Goal: Task Accomplishment & Management: Complete application form

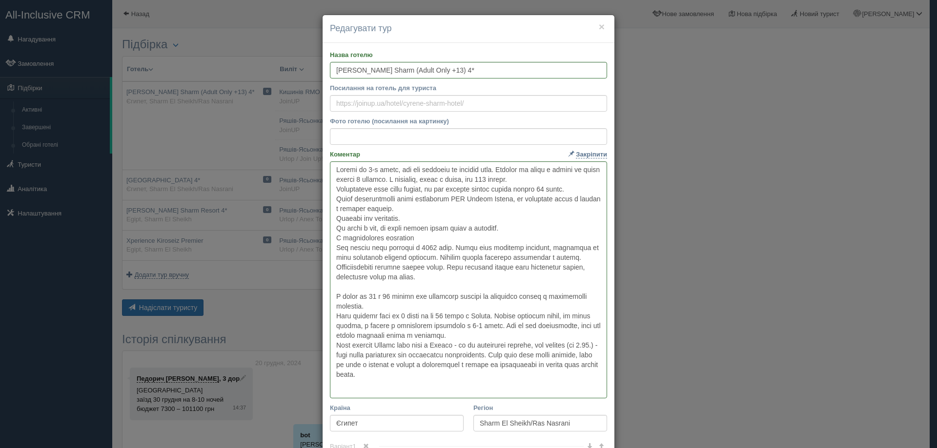
scroll to position [16, 0]
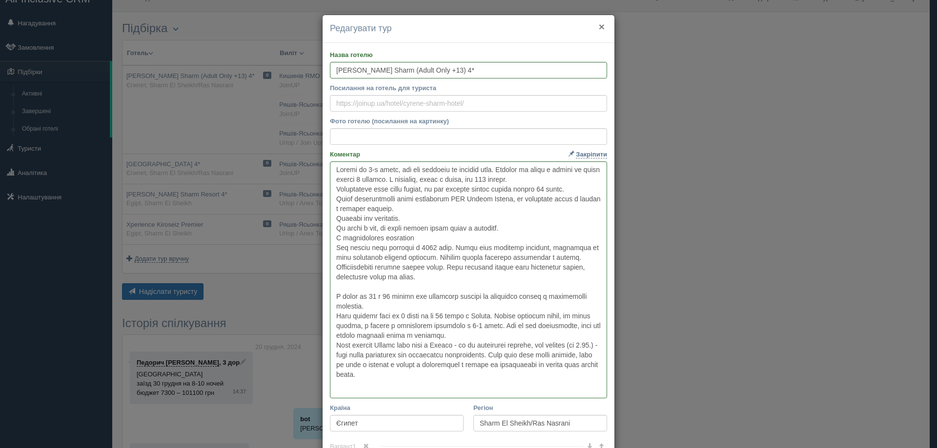
click at [599, 24] on button "×" at bounding box center [602, 26] width 6 height 10
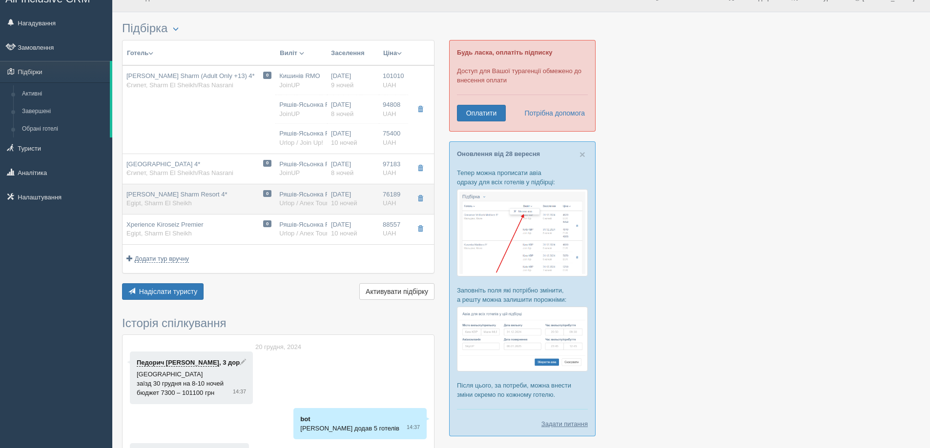
click at [166, 196] on span "[PERSON_NAME] Resort 4*" at bounding box center [176, 194] width 101 height 7
type input "[PERSON_NAME] Resort 4*"
type input "[URL][DOMAIN_NAME][PERSON_NAME]"
type textarea "Lor ipsumd s Ame con adipiscingel, sed doeiusm. Tempori utl etd magn aliqua eni…"
type input "Egipt"
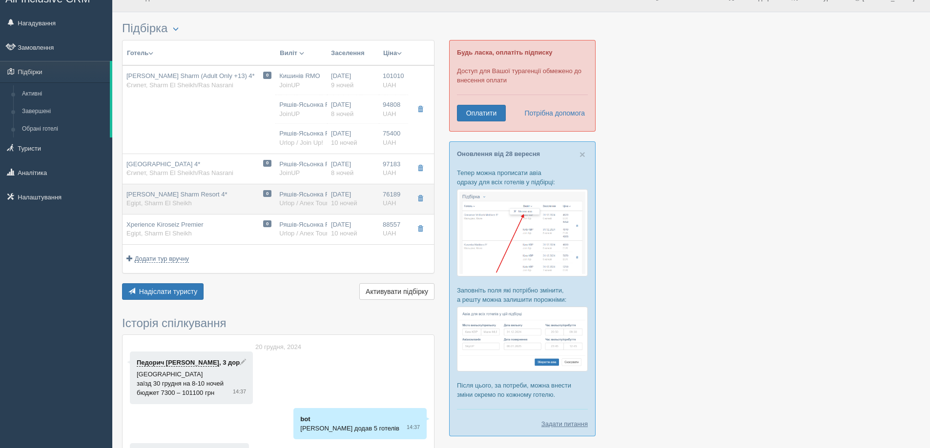
type input "Sharm El Sheikh"
type input "76189.00"
type input "Ряшів-Ясьонка RZE"
type input "14:00"
type input "19:00"
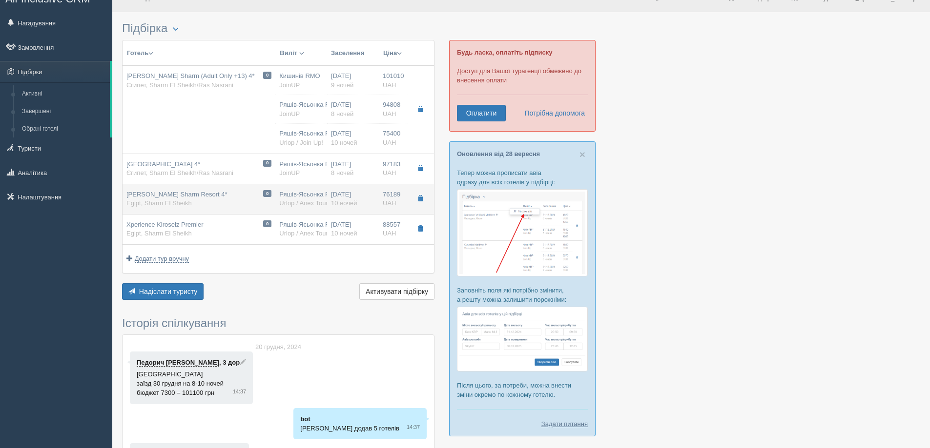
type input "Skyup Airlines"
type input "17:45"
type input "21:00"
type input "10"
type input "pokój dla 3 osób"
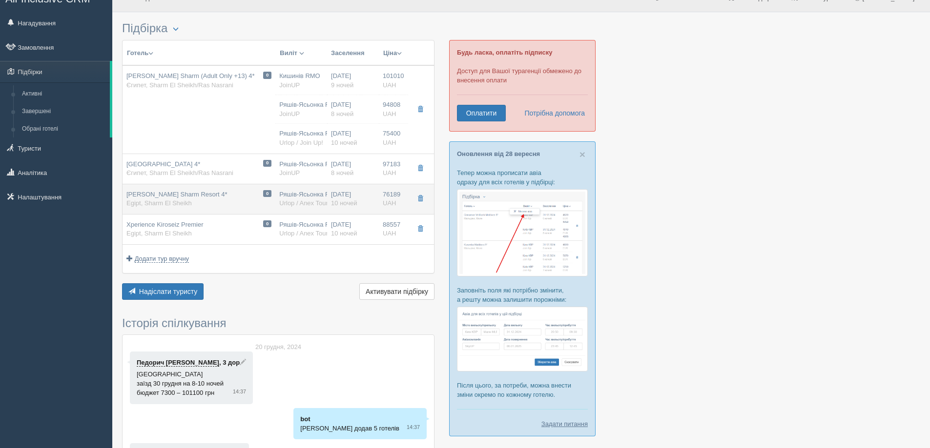
type input "ultra all inclusive 24 hours"
type input "Urlop / Anex Tour Poland"
type input "[URL][DOMAIN_NAME][PERSON_NAME]"
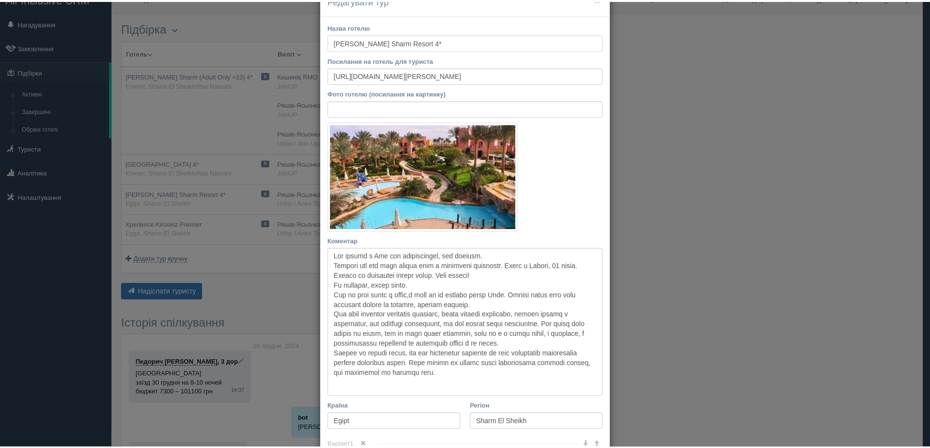
scroll to position [0, 0]
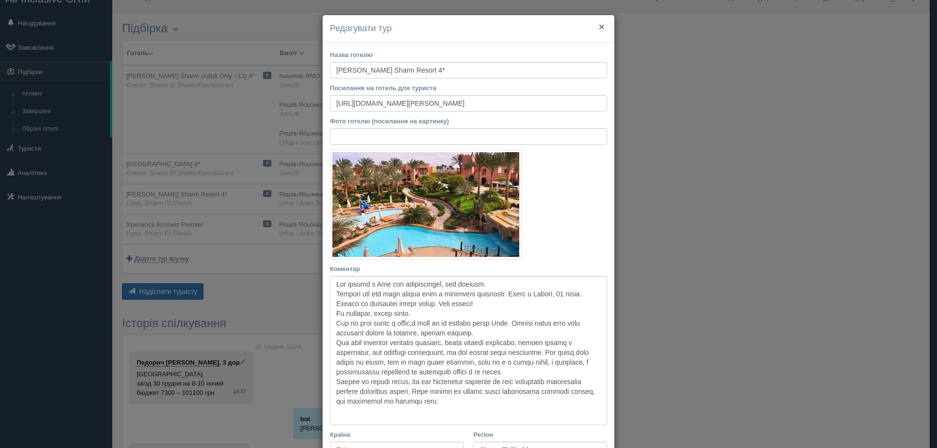
click at [599, 25] on button "×" at bounding box center [602, 26] width 6 height 10
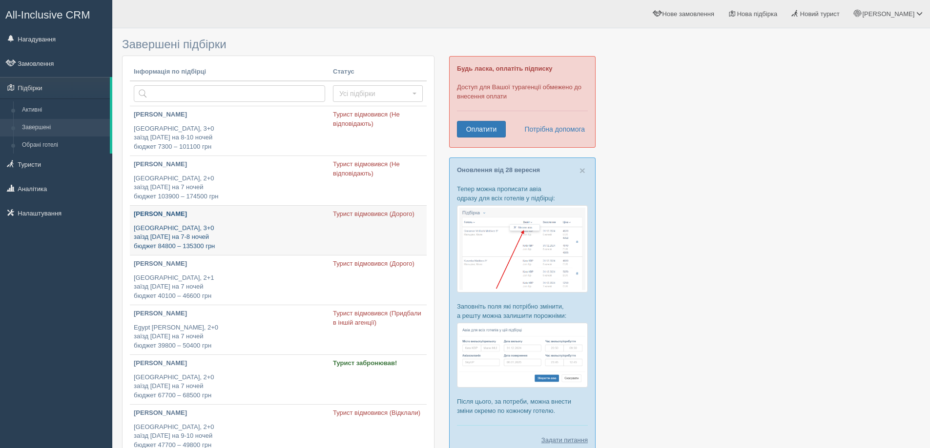
click at [150, 227] on p "Egypt, 3+0 заїзд 31 грудня на 7-8 ночей бюджет 84800 – 135300 грн" at bounding box center [229, 237] width 191 height 27
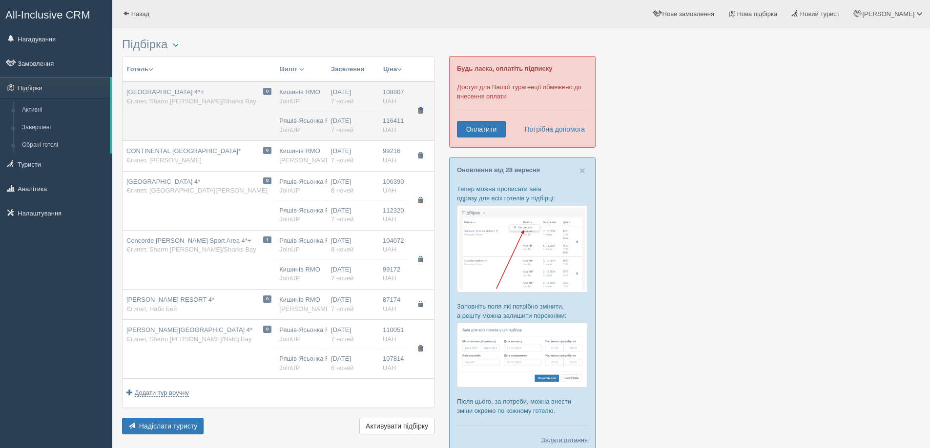
click at [165, 92] on span "Grand Oasis Resort 4*+" at bounding box center [165, 91] width 78 height 7
type input "Grand Oasis Resort 4*+"
type input "https://alf.ua/countries/egypt/resort/sharm-el-sheikh/hotels/grand-oasis-resort…"
type textarea "Цей готель ви знаєте, тому описувати не буду. Але ціни цього року на новорічний…"
type input "Єгипет"
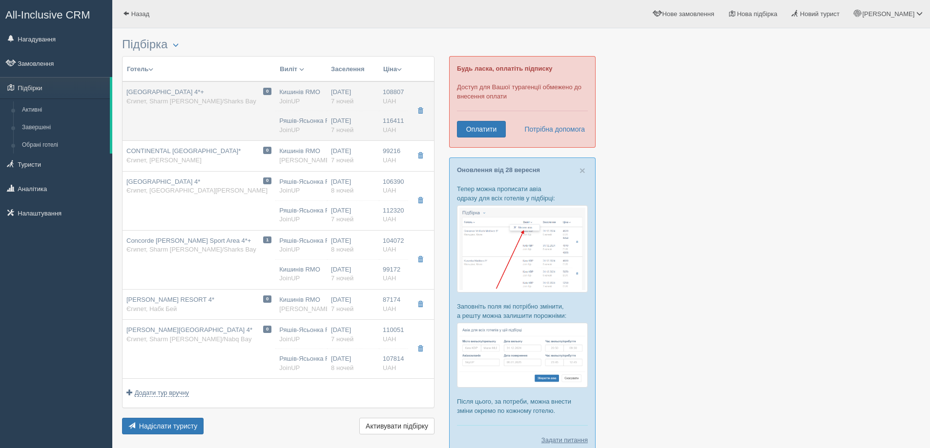
type input "Sharm EL Sheikh/Sharks Bay"
type input "108807.00"
type input "Кишинів RMO"
type input "Шарм-еш-Шейх SSH"
type input "01:20"
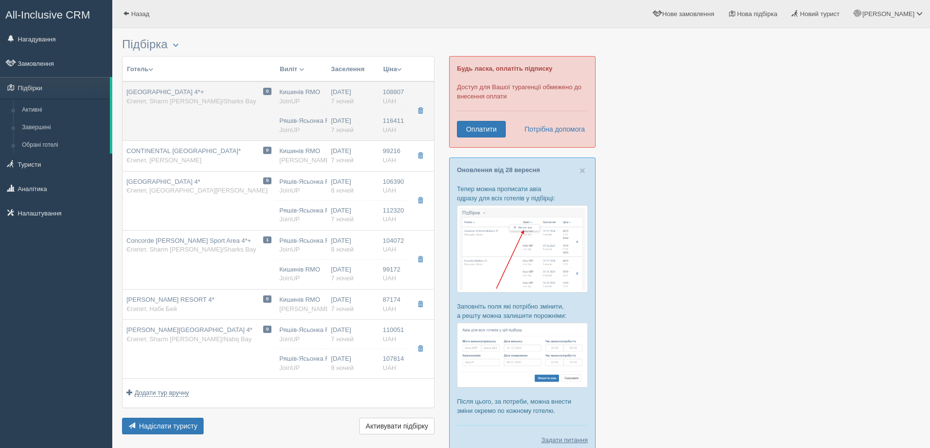
type input "04:40"
type input "FlyOne"
type input "21:00"
type input "00:20"
type input "7"
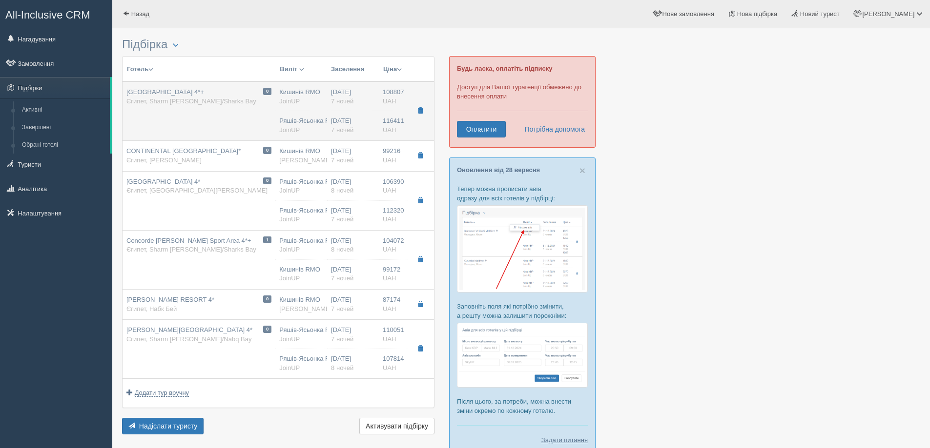
type input "Garden View Room"
type input "AI"
type input "JoinUP"
type input "https://joinup.ua/hotel/grand-oasis-resort/"
type input "116411.00"
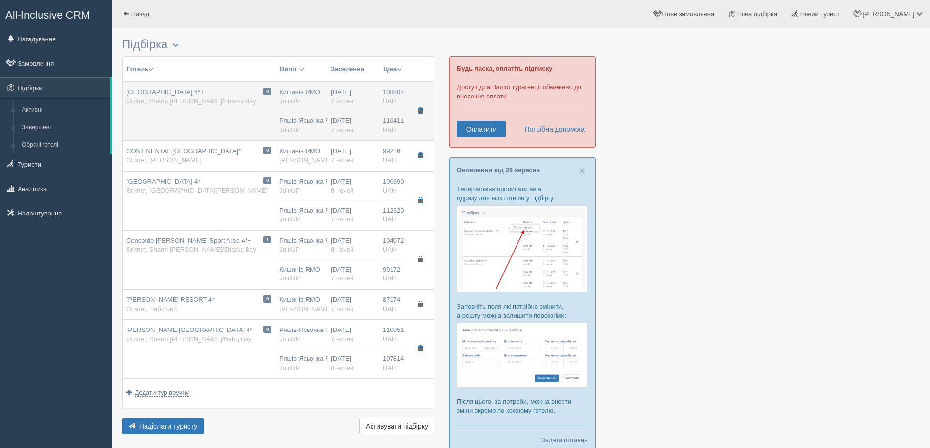
type input "Ряшів-Ясьонка RZE"
type input "Шарм-еш-Шейх SSH"
type input "14:25"
type input "19:25"
type input "SkyUp MT"
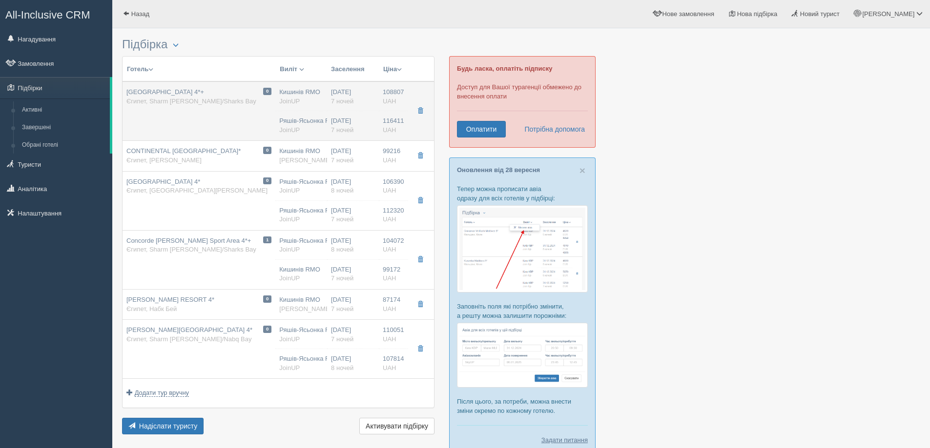
type input "10:10"
type input "13:25"
type input "7"
type input "Garden View Room"
type input "HARD AI"
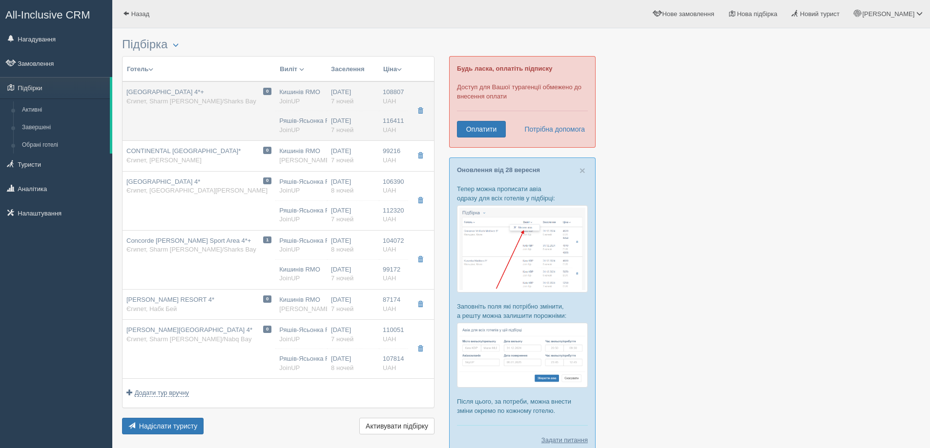
type input "JoinUP"
type input "https://joinup.ua/hotel/grand-oasis-resort/"
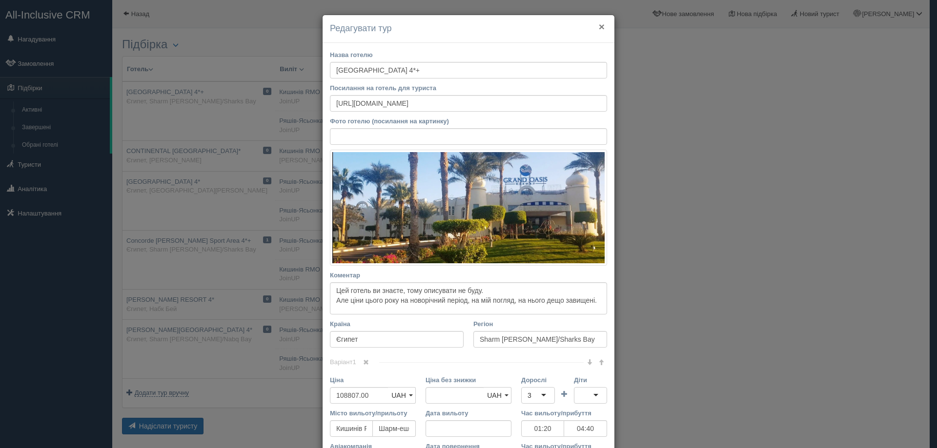
click at [599, 24] on button "×" at bounding box center [602, 26] width 6 height 10
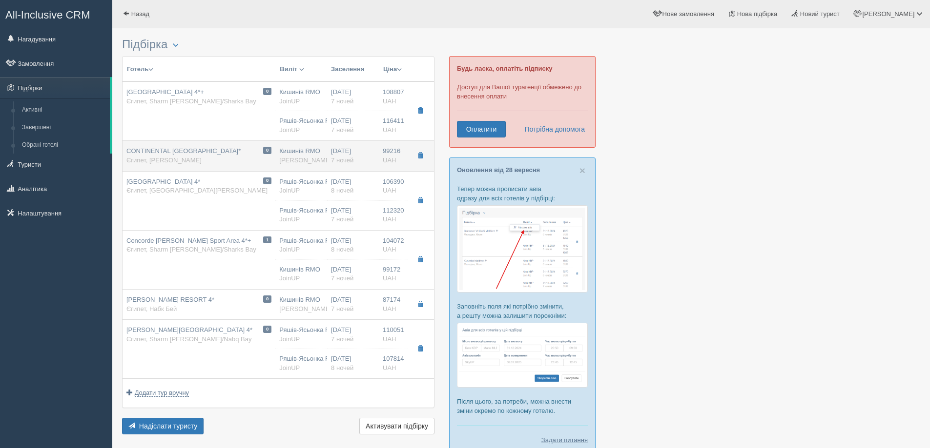
click at [176, 151] on span "CONTINENTAL PLAZA RESORT & AQUAPARK 4*" at bounding box center [183, 150] width 114 height 7
type input "CONTINENTAL PLAZA RESORT & AQUAPARK 4*"
type input "https://alf.ua/countries/egypt/resort/sharm-el-sheikh/hotels/continental-plaza-…"
type textarea "Хочу запропонувати вам цей готель, як гарний варіант бюджетного відпочинку. Цін…"
type input "Гарден Бей"
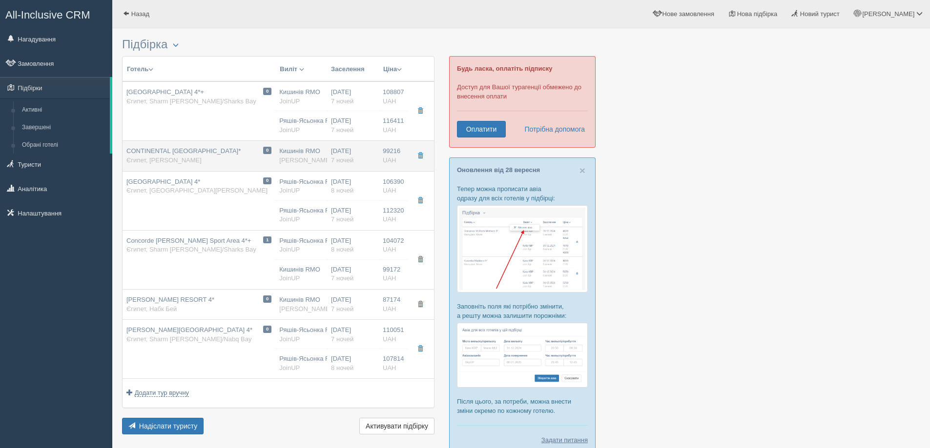
type input "99216.00"
type input "01:20"
type input "04:40"
type input "21:00"
type input "00:20"
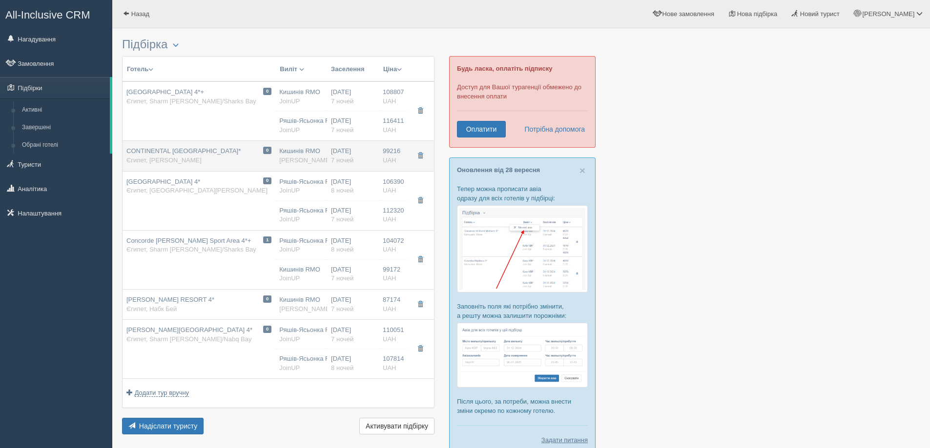
type input "STANDARD GARDEN VIEW ROOM"
type input "Alf"
type input "https://alf.ua/countries/egypt/resort/sharm-el-sheikh/hotels/continental-plaza-…"
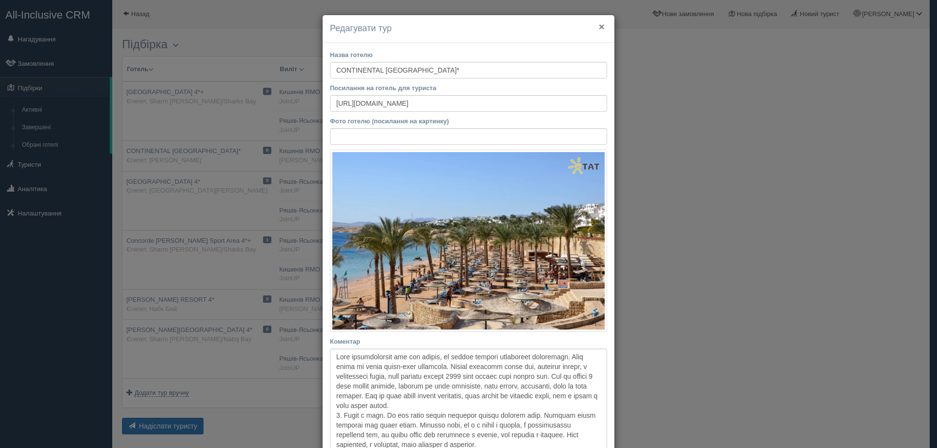
click at [599, 26] on button "×" at bounding box center [602, 26] width 6 height 10
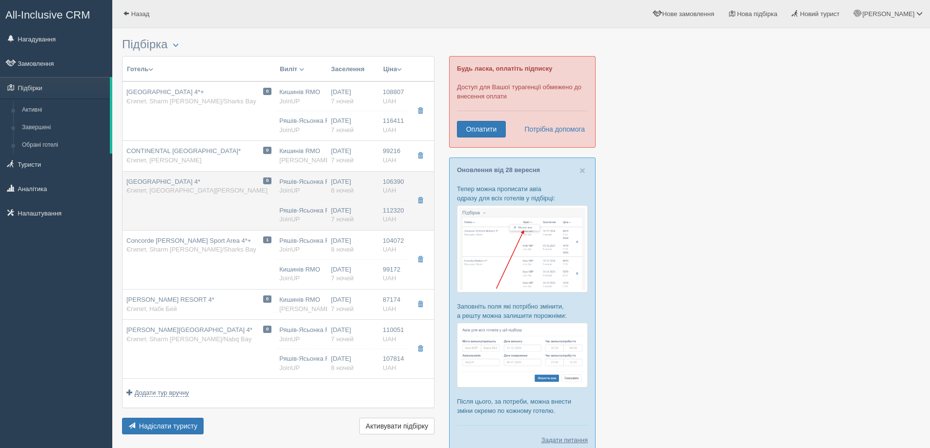
click at [182, 182] on span "Continental Plaza Beach & Aqua Park Resort 4*" at bounding box center [163, 181] width 74 height 7
type input "Continental Plaza Beach & Aqua Park Resort 4*"
type input "https://alf.ua/countries/egypt/resort/sharm-el-sheikh/hotels/continental-plaza-…"
type input "Sharm El Sheikh/Gardens Bay"
type input "106390.00"
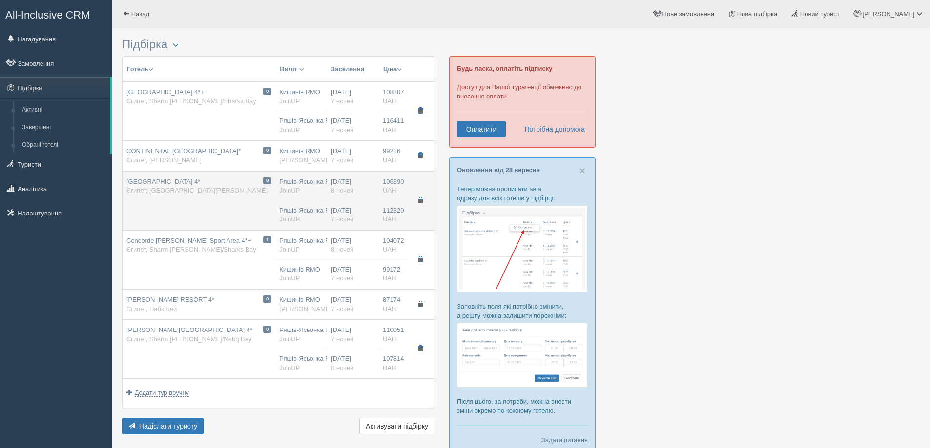
type input "Ряшів-Ясьонка RZE"
type input "14:00"
type input "19:00"
type input "SkyUp MT"
type input "17:45"
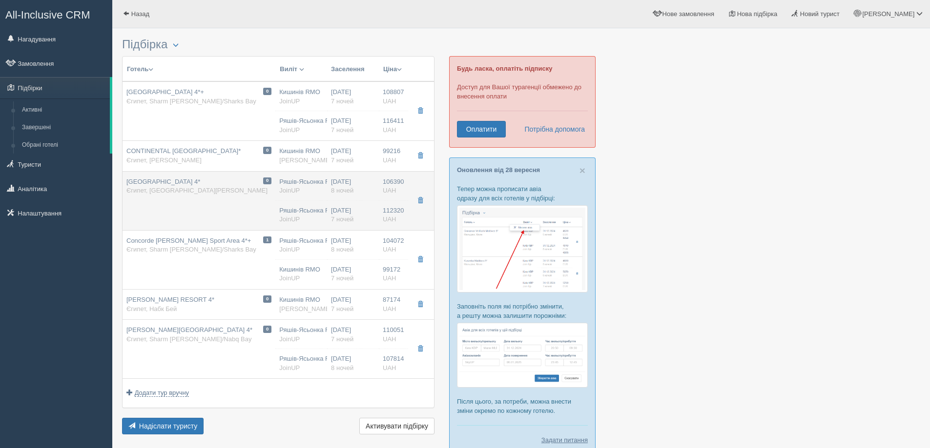
type input "21:00"
type input "8"
type input "Standard Garden/Pool View Room"
type input "JoinUP"
type input "https://joinup.ua/hotel/continental-plaza-beach/"
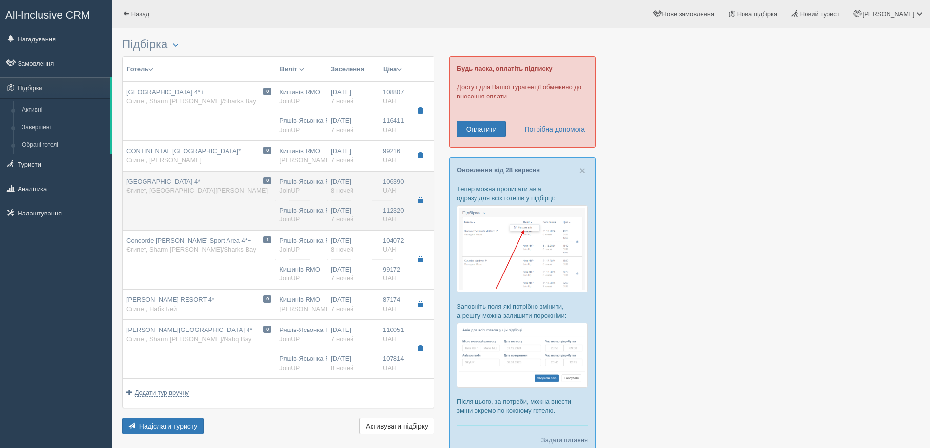
type input "112320.00"
type input "Ряшів-Ясьонка RZE"
type input "Шарм-еш-Шейх SSH"
type input "14:25"
type input "19:25"
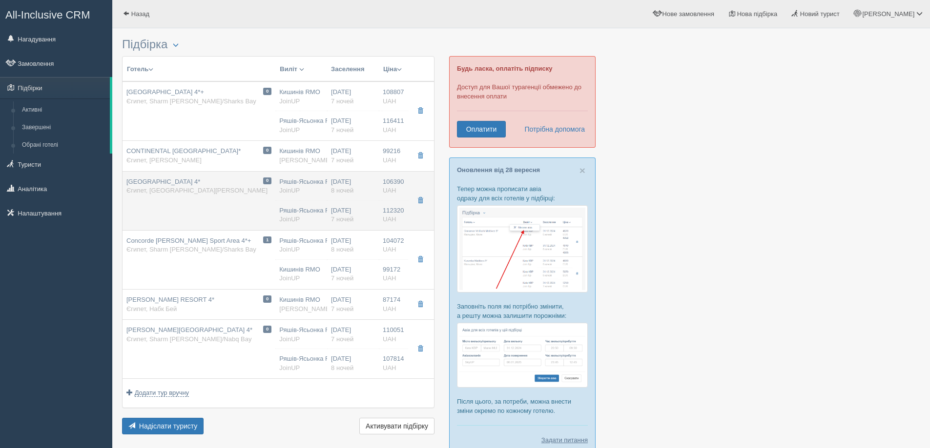
type input "SkyUp MT"
type input "10:10"
type input "13:25"
type input "7"
type input "Standard Garden/Pool View Room"
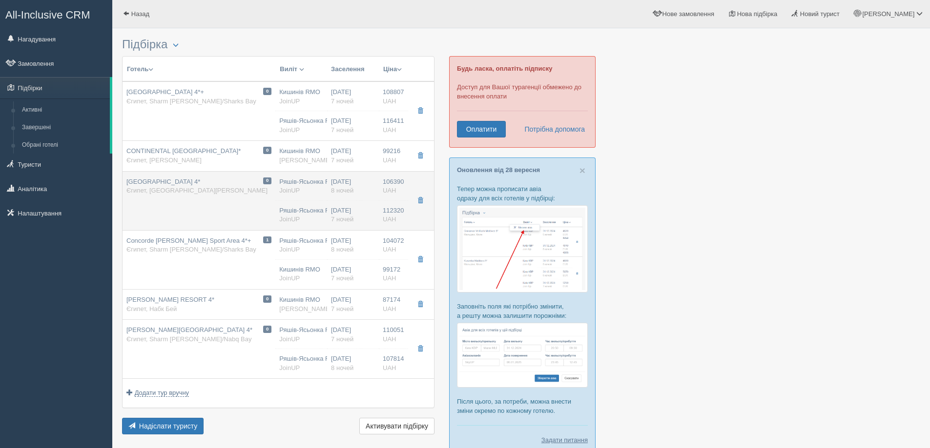
type input "AI"
type input "JoinUP"
type input "https://joinup.ua/hotel/continental-plaza-beach/"
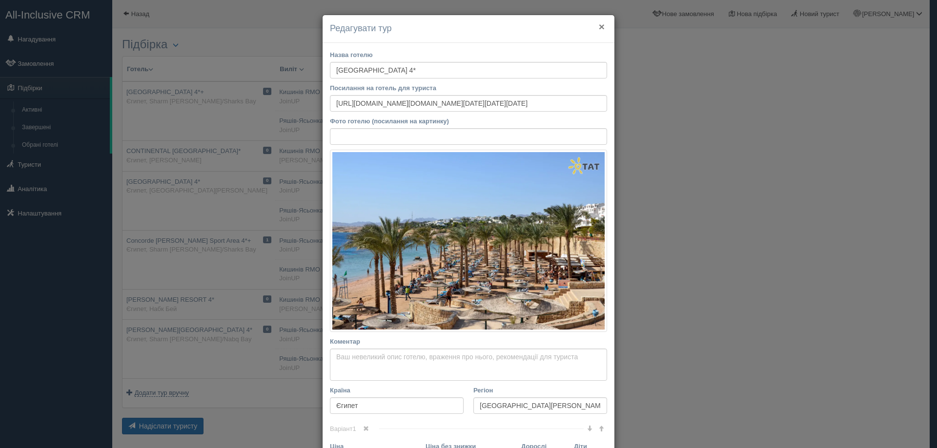
click at [600, 23] on button "×" at bounding box center [602, 26] width 6 height 10
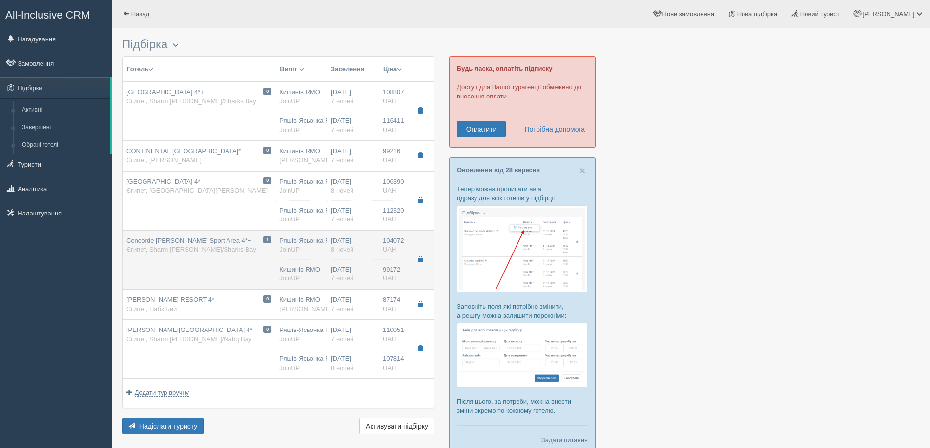
click at [171, 242] on span "Concorde El Salam Sport Area 4*+" at bounding box center [188, 240] width 124 height 7
type input "Concorde El Salam Sport Area 4*+"
type textarea "Concorde, думаю, ви собі уявляєте. Саме цей - це друга лінія. Готель першої лін…"
type input "Sharm EL Sheikh/Sharks Bay"
type input "104072.00"
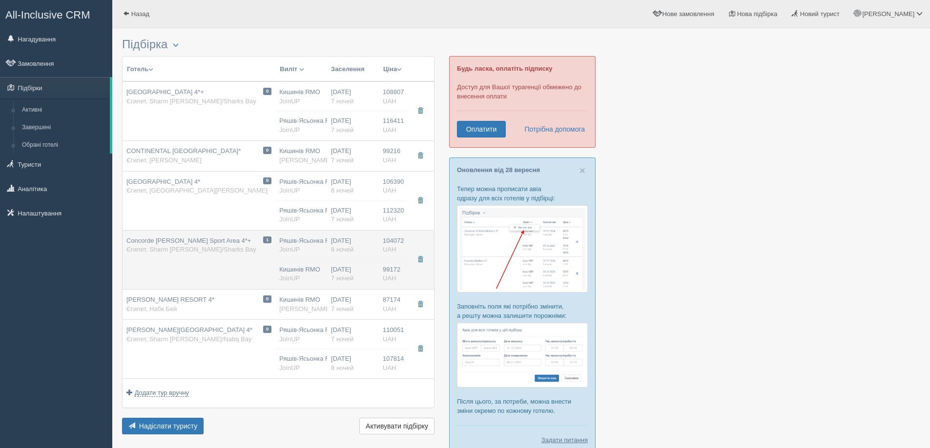
type input "14:00"
type input "19:00"
type input "17:45"
type input "21:00"
type input "Standard Room"
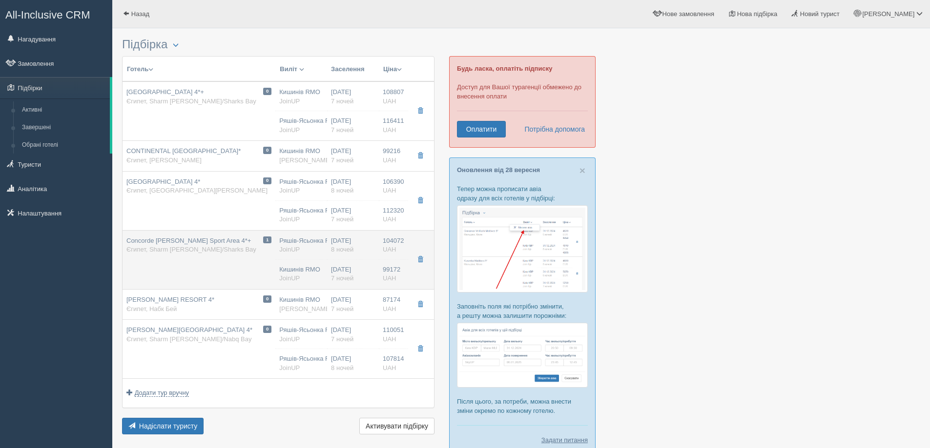
type input "http://joinup.ua/hotel/concorde-el-salam-sport-area/"
type input "99172.00"
type input "Кишинів RMO"
type input "01:20"
type input "04:40"
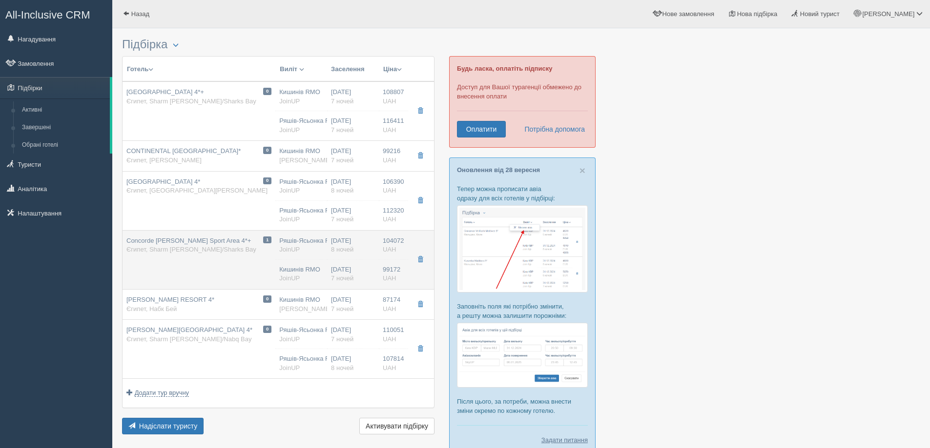
type input "FlyOne"
type input "21:00"
type input "00:20"
type input "Standard Room"
type input "http://joinup.ua/hotel/concorde-el-salam-sport-area/"
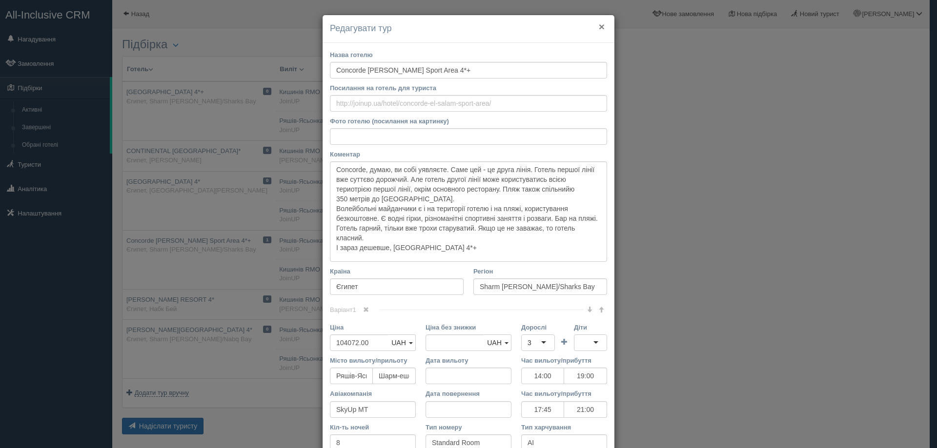
click at [599, 25] on button "×" at bounding box center [602, 26] width 6 height 10
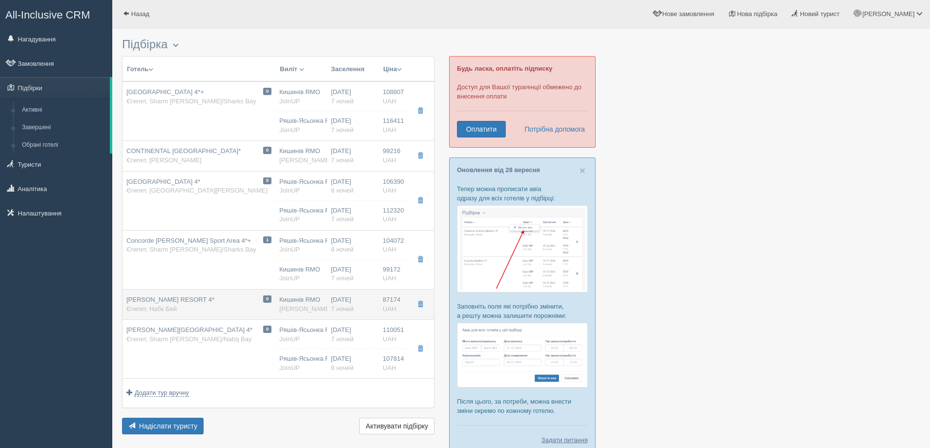
click at [166, 299] on span "REHANA SHARM RESORT 4*" at bounding box center [170, 299] width 88 height 7
type input "REHANA SHARM RESORT 4*"
type input "[URL][DOMAIN_NAME][PERSON_NAME]"
type textarea "Якщо море в приоритеті, то цей готель не дуже підходить для відпочинку взимку, …"
type input "Набк Бей"
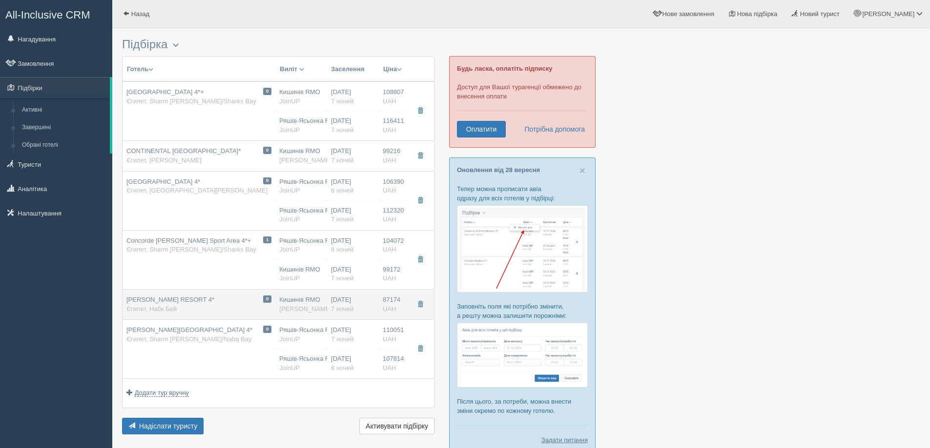
type input "87174.00"
type input "Кишинів RMO"
type input "01:20"
type input "04:40"
type input "FlyOne"
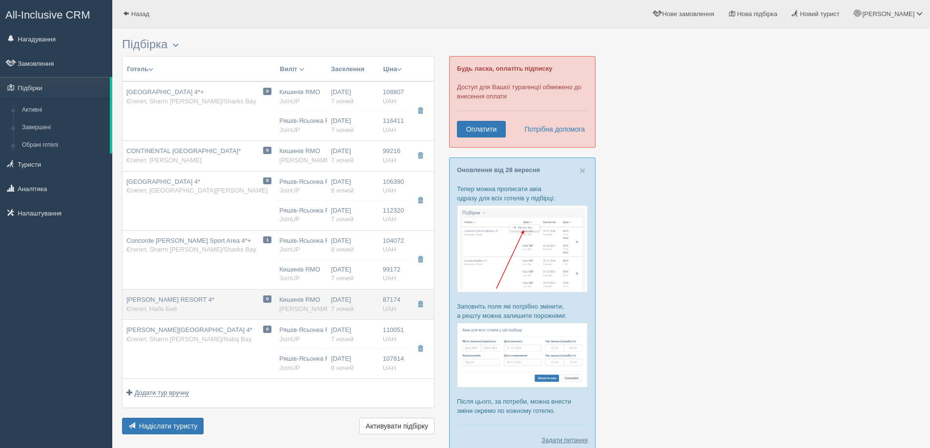
type input "21:00"
type input "00:20"
type input "7"
type input "DELUXE ROOM"
type input "UAI 24 HOURS"
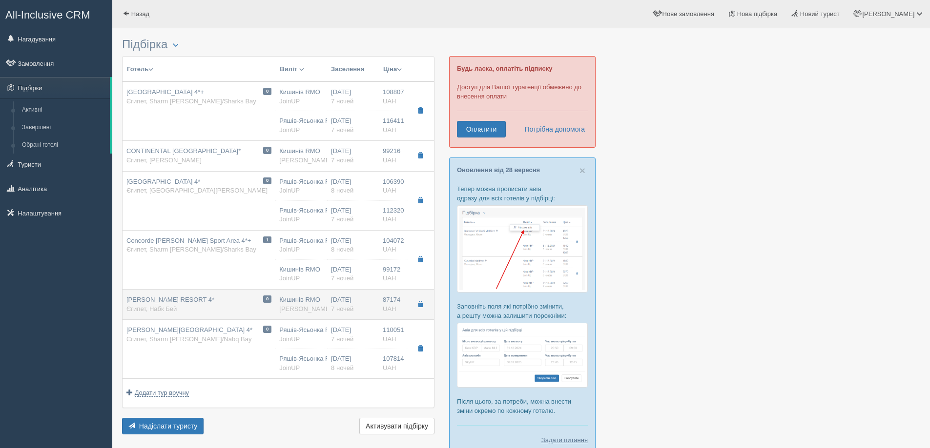
type input "Alf"
type input "https://alf.ua/countries/egypt/resort/sharm-el-sheikh/hotels/rehana-sharm-resor…"
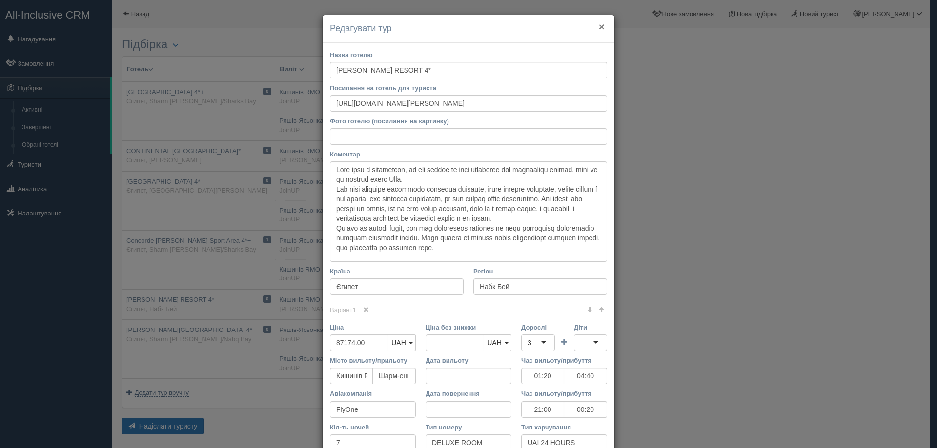
click at [600, 22] on button "×" at bounding box center [602, 26] width 6 height 10
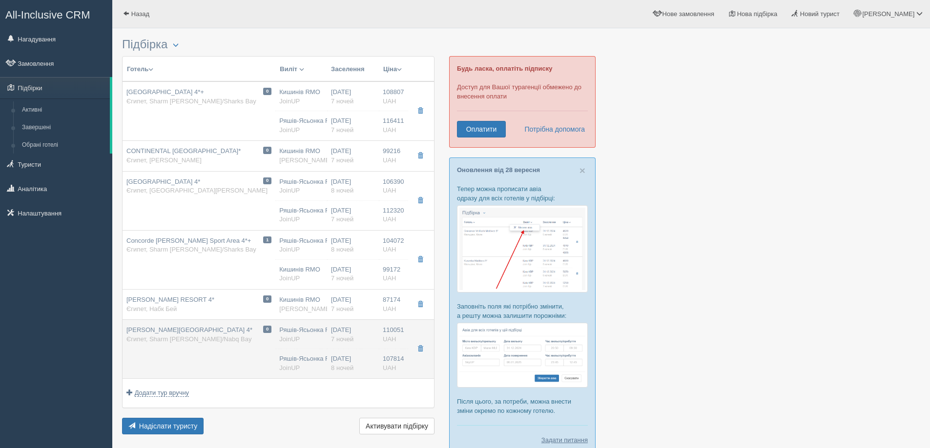
click at [191, 332] on span "Rehana Sharm Resort Aqua Park & Spa 4*" at bounding box center [189, 329] width 126 height 7
type input "Rehana Sharm Resort Aqua Park & Spa 4*"
type input "Sharm El Sheikh/Nabq Bay"
type input "110051.00"
type input "Ряшів-Ясьонка RZE"
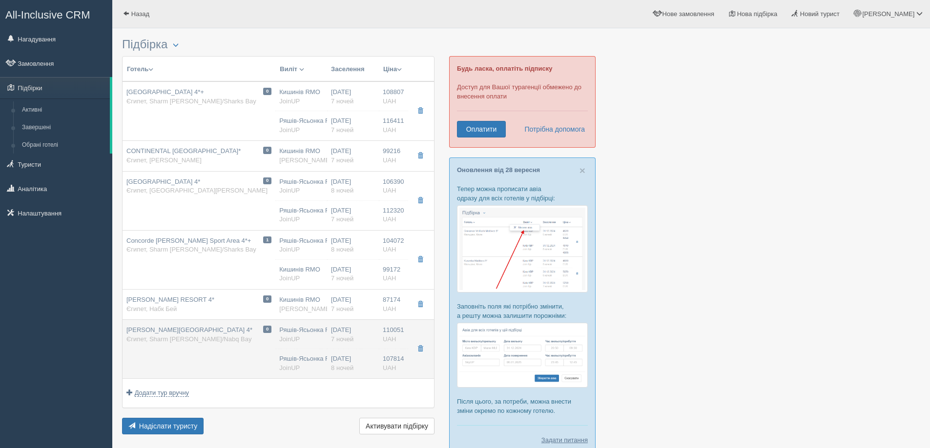
type input "14:25"
type input "19:25"
type input "SkyUp MT"
type input "10:10"
type input "13:25"
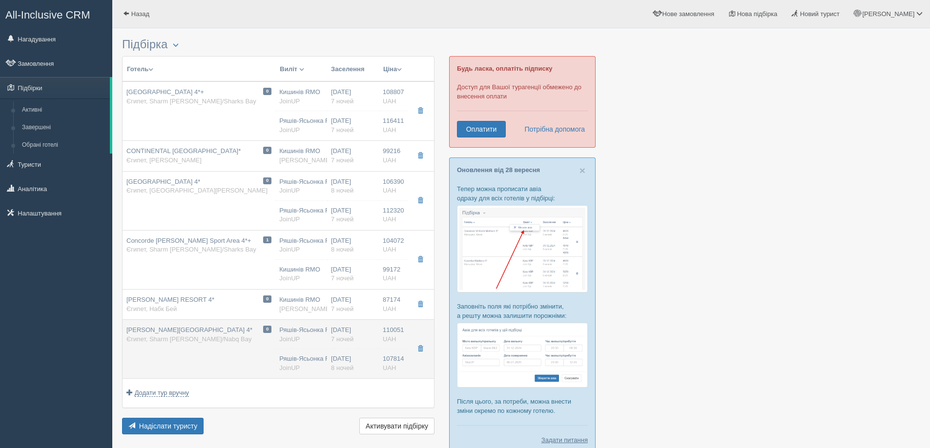
type input "Deluxe Room"
type input "UAI 24H"
type input "JoinUP"
type input "https://joinup.ua/hotel/rehana-sharm-resort/"
type input "107814.00"
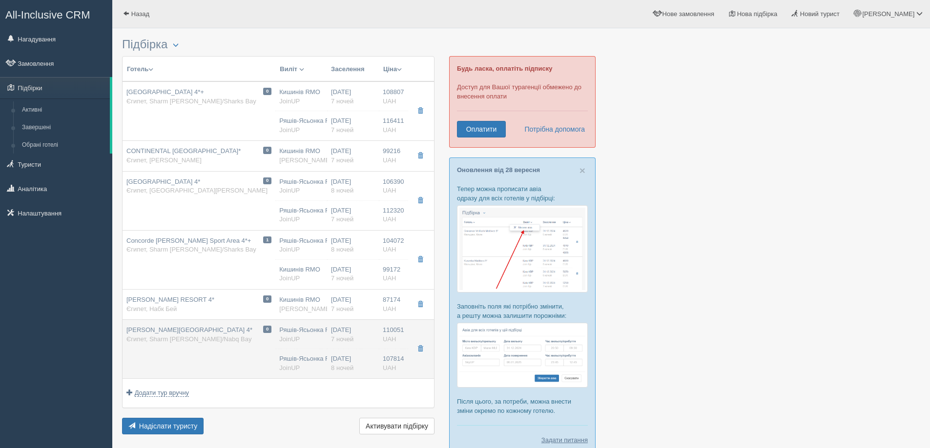
type input "Ряшів-Ясьонка RZE"
type input "Шарм-еш-Шейх SSH"
type input "14:00"
type input "19:00"
type input "SkyUp MT"
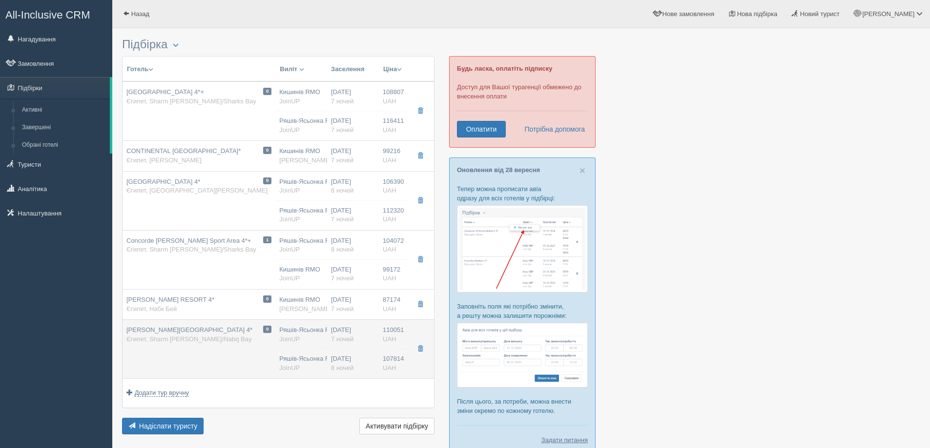
type input "17:45"
type input "21:00"
type input "8"
type input "Deluxe Room"
type input "UAI 24H"
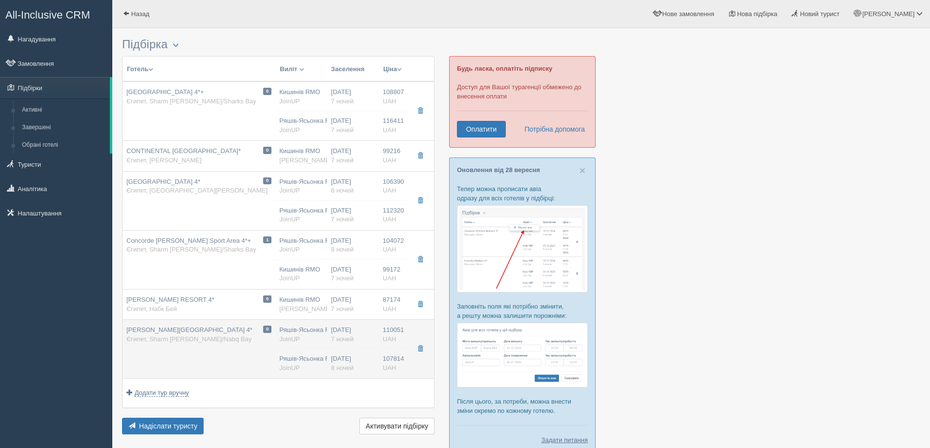
type input "JoinUP"
type input "https://joinup.ua/hotel/rehana-sharm-resort/"
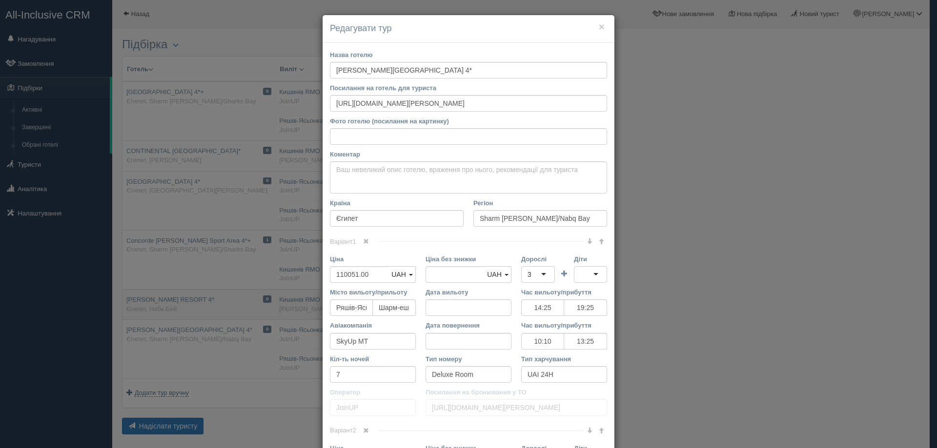
click at [178, 303] on div "× Редагувати тур Назва готелю Rehana Sharm Resort Aqua Park & Spa 4* Посилання …" at bounding box center [468, 224] width 937 height 448
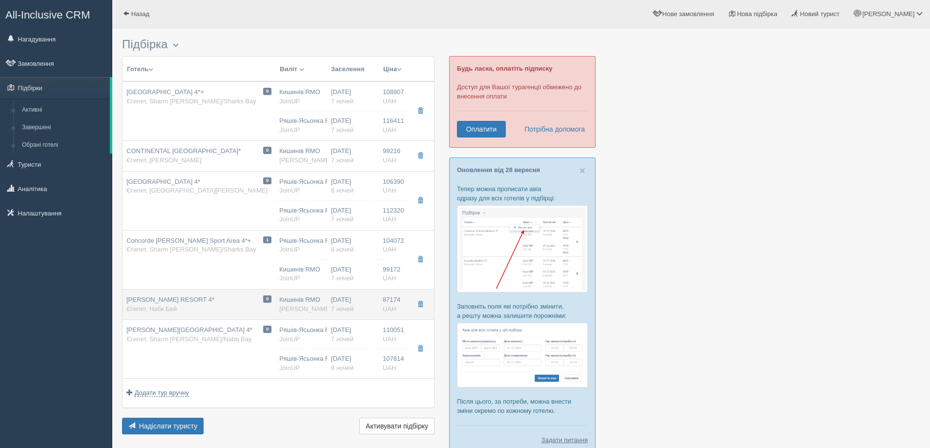
click at [178, 299] on span "REHANA SHARM RESORT 4*" at bounding box center [170, 299] width 88 height 7
type input "REHANA SHARM RESORT 4*"
type textarea "Якщо море в приоритеті, то цей готель не дуже підходить для відпочинку взимку, …"
type input "Набк Бей"
type input "87174.00"
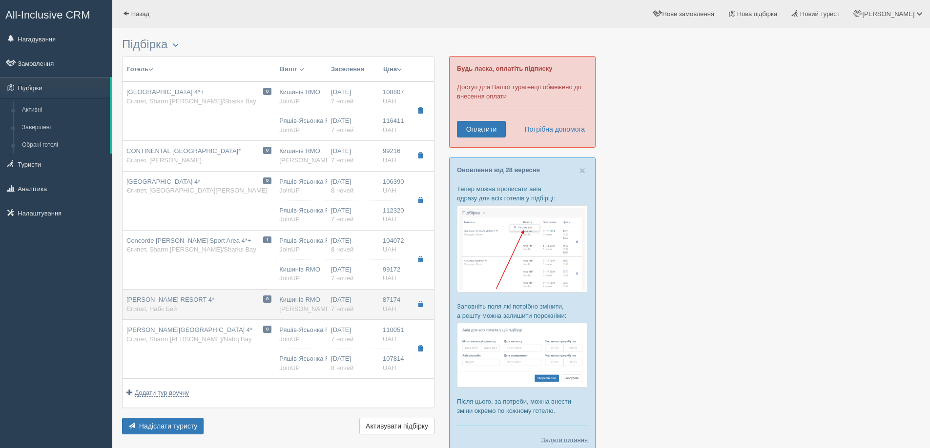
type input "Кишинів RMO"
type input "01:20"
type input "04:40"
type input "FlyOne"
type input "21:00"
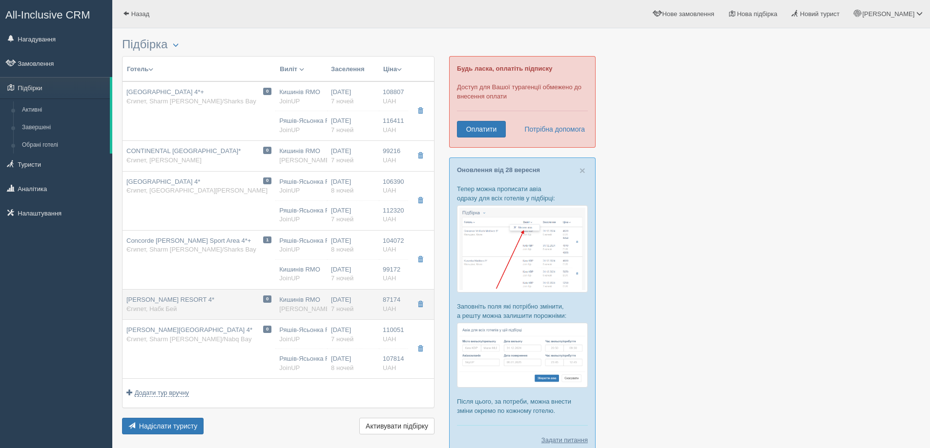
type input "00:20"
type input "DELUXE ROOM"
type input "UAI 24 HOURS"
type input "Alf"
type input "https://alf.ua/countries/egypt/resort/sharm-el-sheikh/hotels/rehana-sharm-resor…"
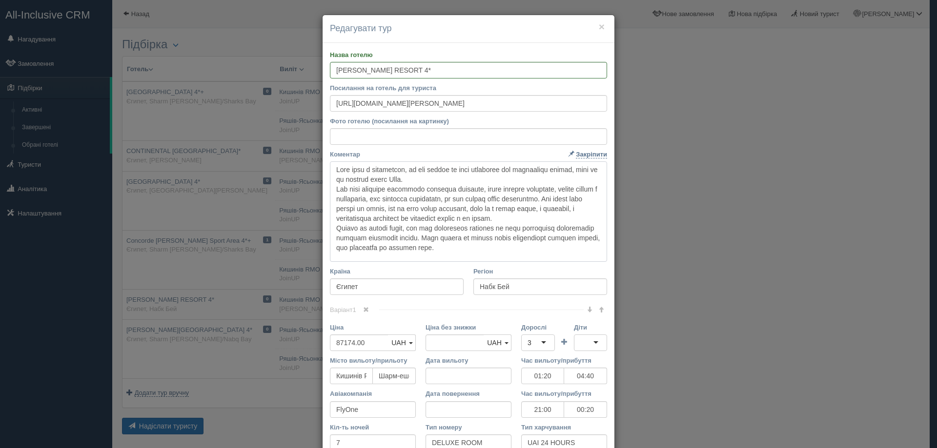
drag, startPoint x: 345, startPoint y: 189, endPoint x: 480, endPoint y: 247, distance: 146.9
click at [480, 247] on textarea "Коментар Основний опис Додатковий опис Закріпити Збережено Необхідно вказати на…" at bounding box center [468, 212] width 277 height 101
click at [599, 24] on button "×" at bounding box center [602, 26] width 6 height 10
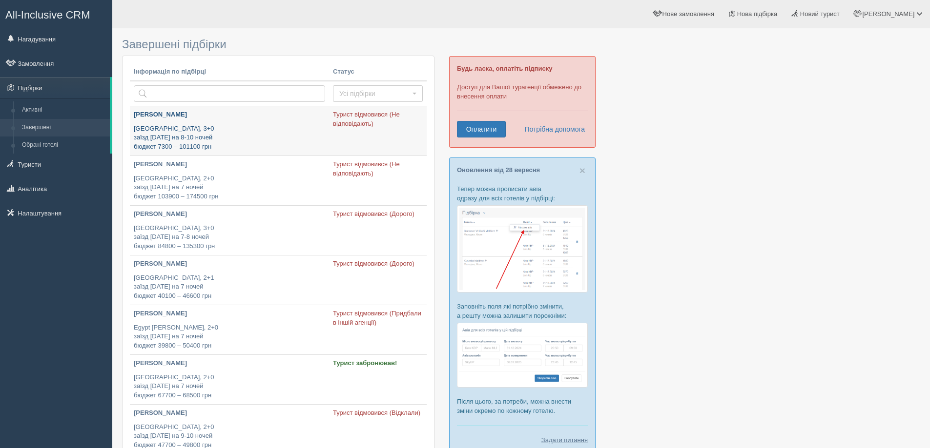
click at [177, 139] on p "Egypt, 3+0 заїзд 30 грудня на 8-10 ночей бюджет 7300 – 101100 грн" at bounding box center [229, 137] width 191 height 27
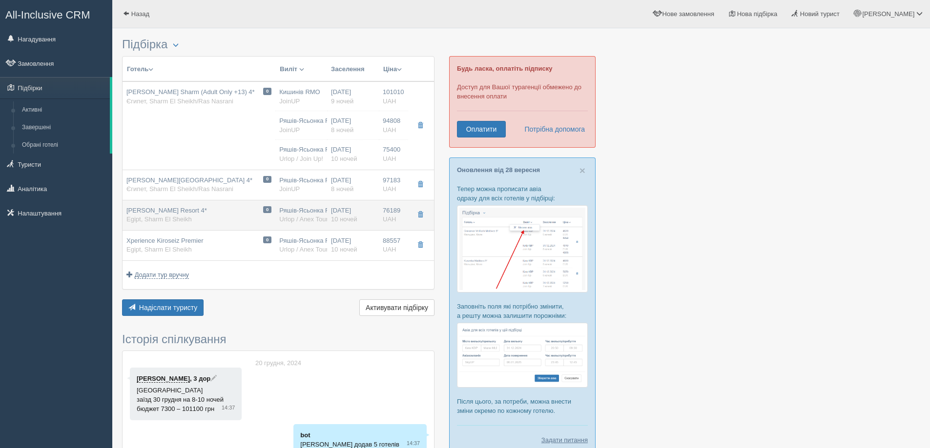
click at [147, 213] on span "[PERSON_NAME] Resort 4*" at bounding box center [166, 210] width 81 height 7
type input "[PERSON_NAME] Resort 4*"
type input "[URL][DOMAIN_NAME][PERSON_NAME]"
type textarea "Lor ipsumd s Ame con adipiscingel, sed doeiusm. Tempori utl etd magn aliqua eni…"
type input "Egipt"
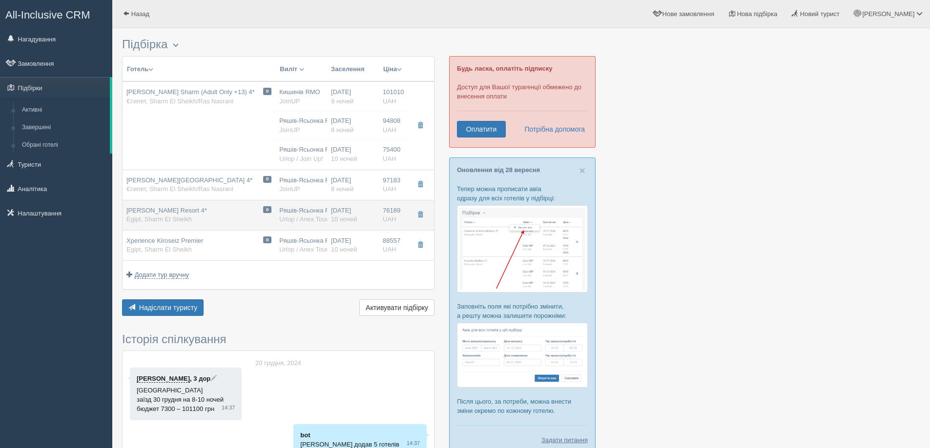
type input "Sharm El Sheikh"
type input "76189.00"
type input "Ряшів-Ясьонка RZE"
type input "Шарм-еш-Шейх SSH"
type input "14:00"
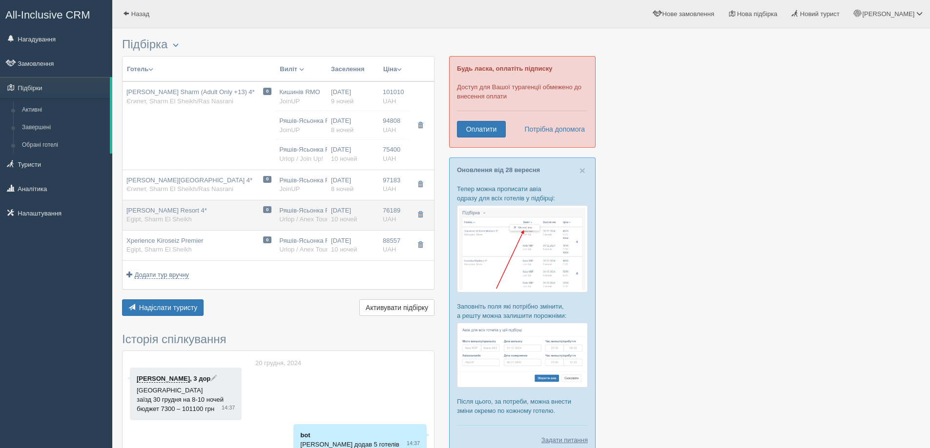
type input "19:00"
type input "Skyup Airlines"
type input "17:45"
type input "21:00"
type input "10"
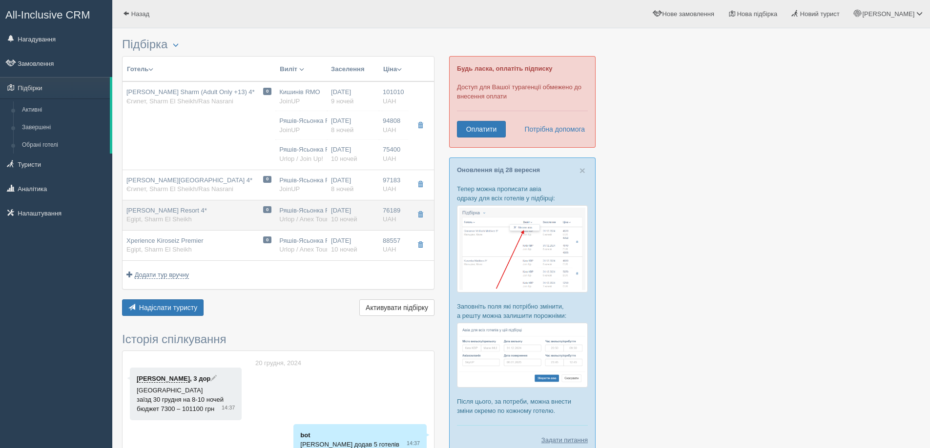
type input "pokój dla 3 osób"
type input "ultra all inclusive 24 hours"
type input "Urlop / Anex Tour Poland"
type input "[URL][DOMAIN_NAME][PERSON_NAME]"
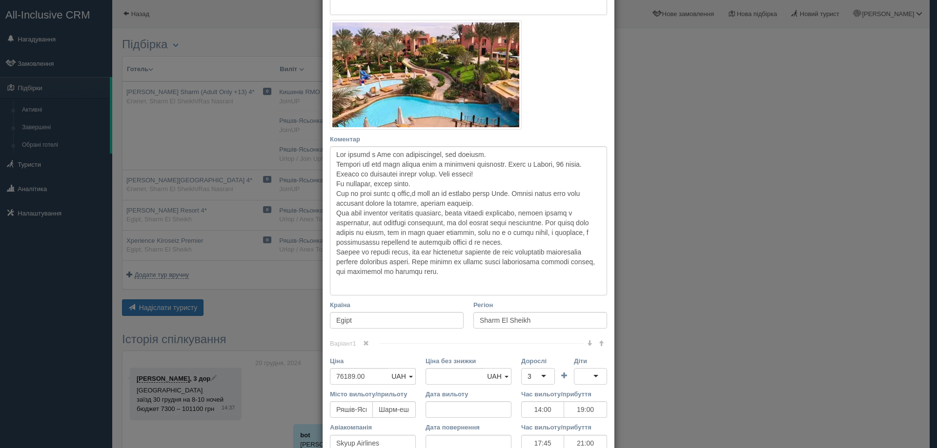
scroll to position [130, 0]
click at [528, 201] on textarea "Коментар Основний опис Додатковий опис Закріпити Збережено Необхідно вказати на…" at bounding box center [468, 220] width 277 height 149
click at [562, 212] on textarea "Коментар Основний опис Додатковий опис Закріпити Збережено Необхідно вказати на…" at bounding box center [468, 220] width 277 height 149
drag, startPoint x: 528, startPoint y: 203, endPoint x: 496, endPoint y: 214, distance: 33.8
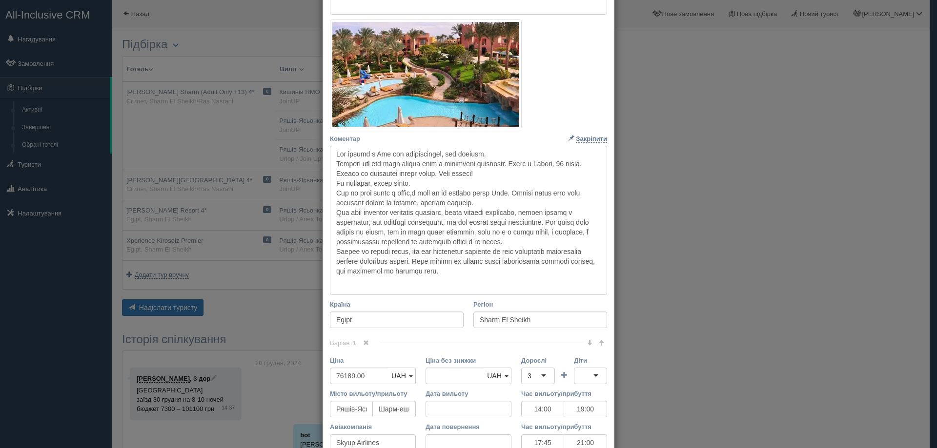
click at [496, 214] on textarea "Коментар Основний опис Додатковий опис Закріпити Збережено Необхідно вказати на…" at bounding box center [468, 220] width 277 height 149
